Goal: Register for event/course

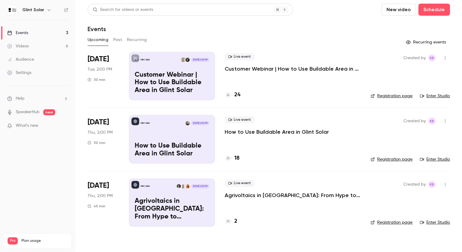
click at [254, 69] on p "Customer Webinar | How to Use Buildable Area in Glint Solar" at bounding box center [293, 68] width 136 height 7
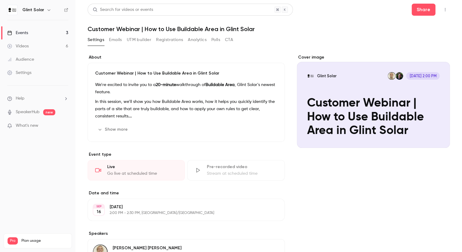
click at [168, 41] on button "Registrations" at bounding box center [169, 40] width 27 height 10
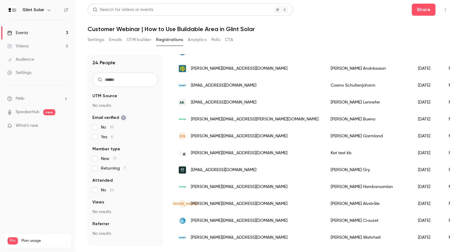
scroll to position [275, 0]
